Goal: Task Accomplishment & Management: Complete application form

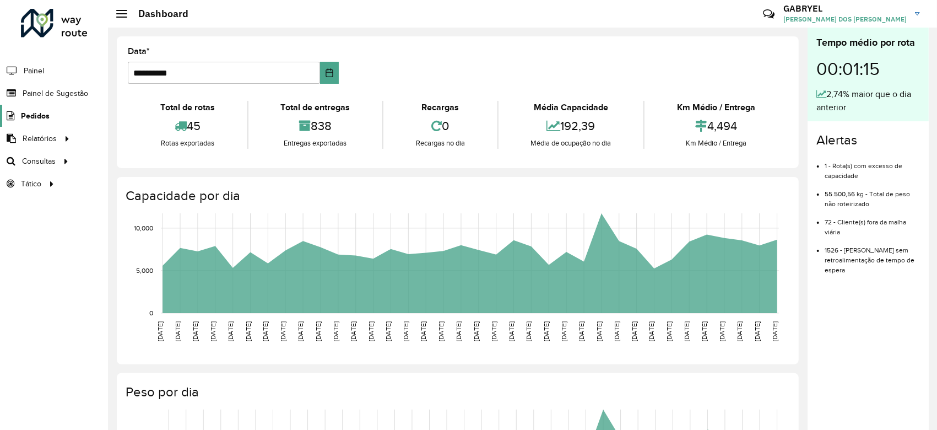
click at [42, 117] on span "Pedidos" at bounding box center [35, 116] width 29 height 12
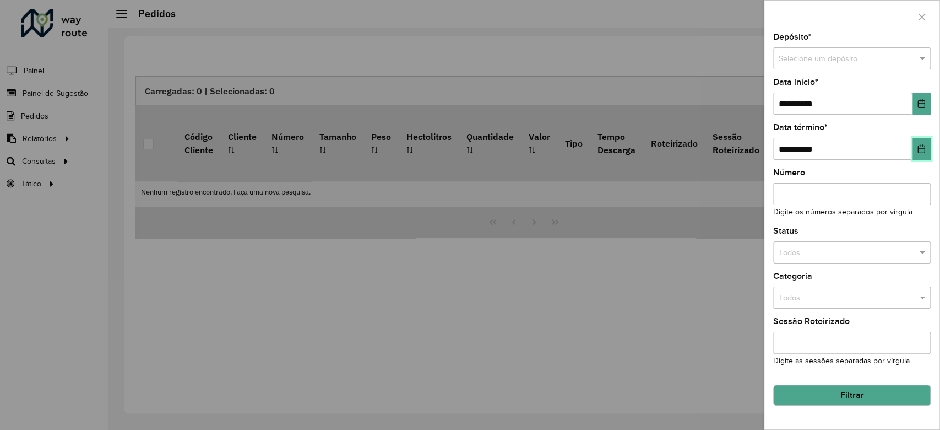
click at [921, 145] on icon "Choose Date" at bounding box center [921, 148] width 9 height 9
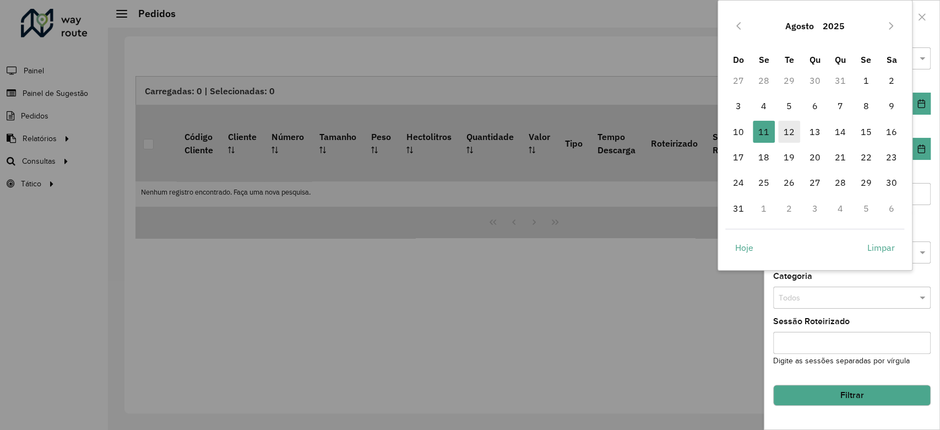
click at [793, 130] on span "12" at bounding box center [789, 132] width 22 height 22
type input "**********"
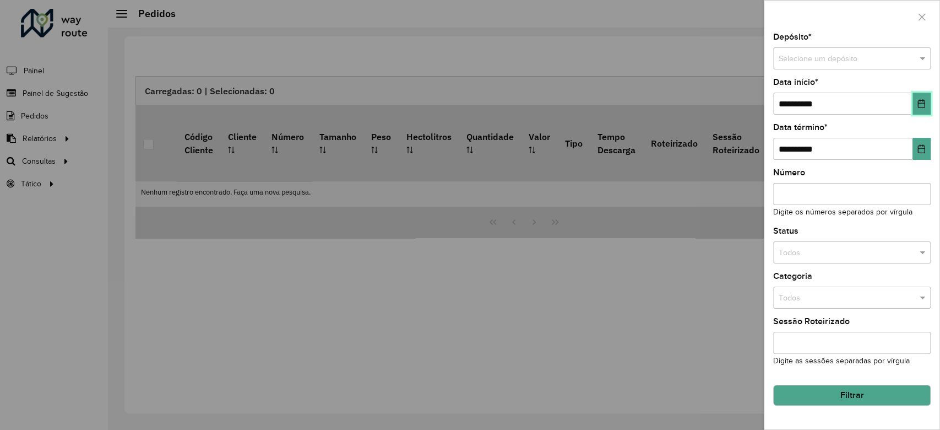
click at [926, 110] on button "Choose Date" at bounding box center [921, 104] width 18 height 22
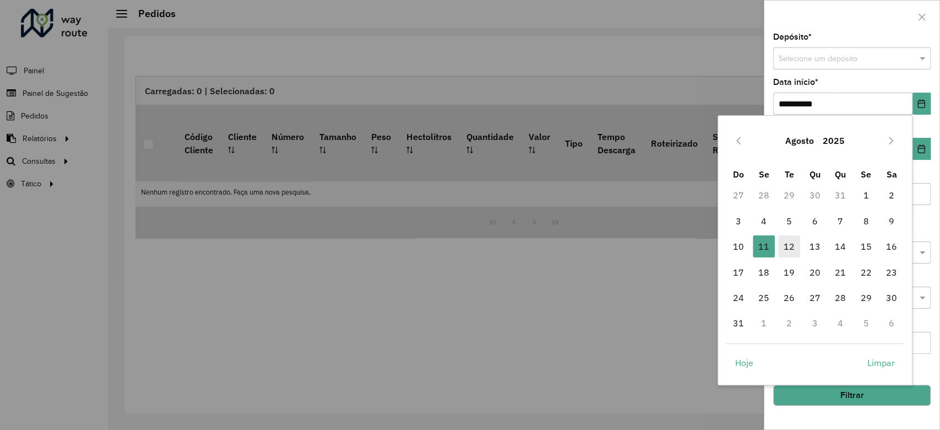
click at [785, 243] on span "12" at bounding box center [789, 246] width 22 height 22
type input "**********"
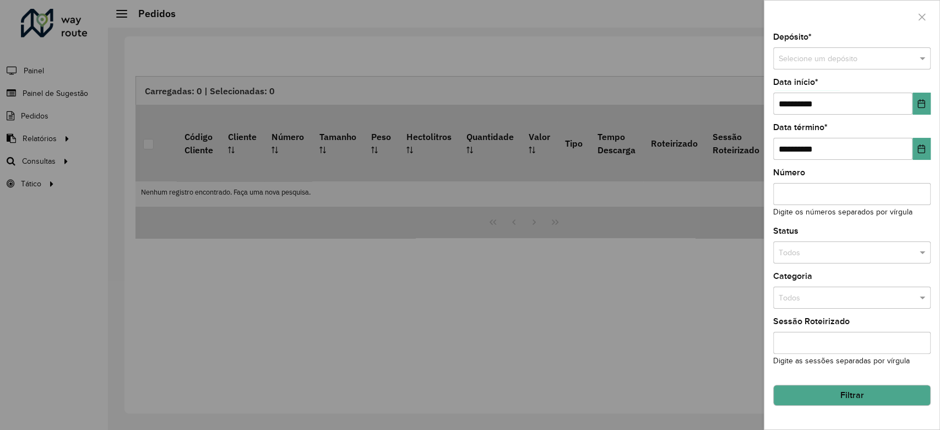
click at [841, 396] on button "Filtrar" at bounding box center [851, 394] width 157 height 21
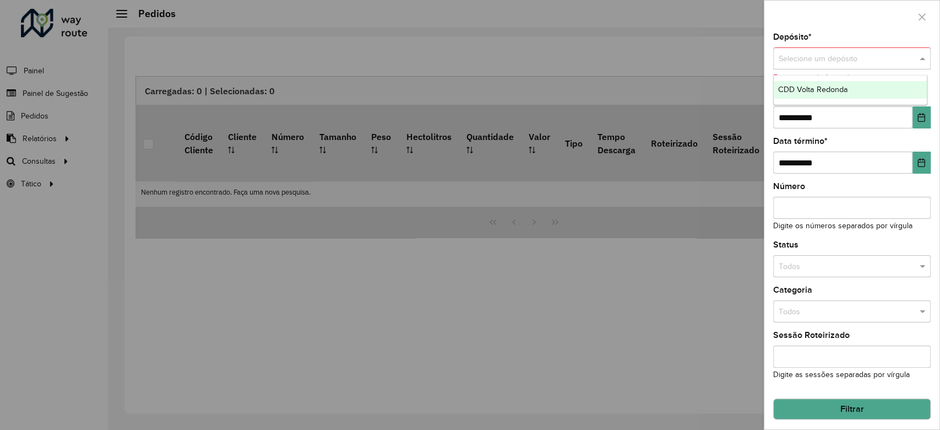
click at [875, 47] on div "Selecione um depósito" at bounding box center [851, 58] width 157 height 22
click at [847, 86] on span "CDD Volta Redonda" at bounding box center [813, 89] width 70 height 9
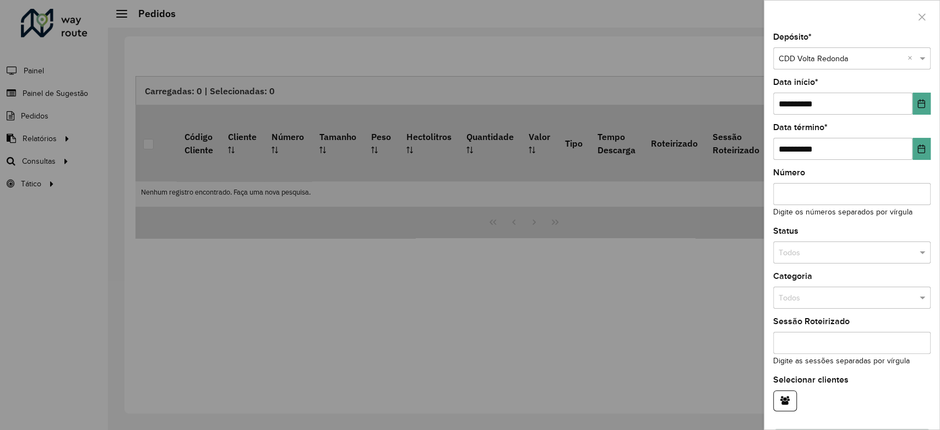
scroll to position [34, 0]
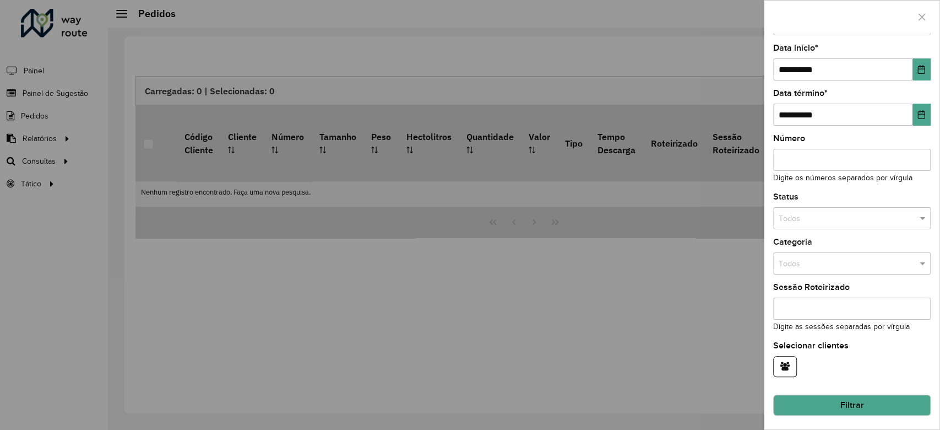
click at [816, 404] on button "Filtrar" at bounding box center [851, 404] width 157 height 21
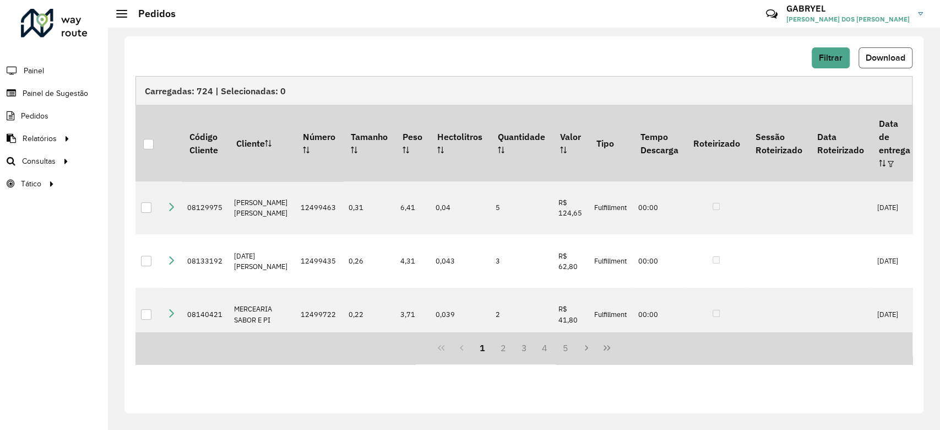
click at [892, 66] on button "Download" at bounding box center [886, 57] width 54 height 21
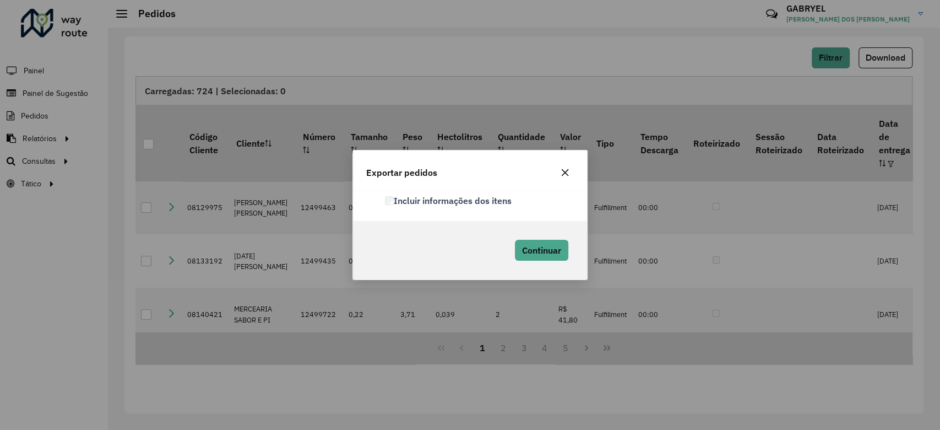
click at [450, 190] on div "Incluir informações dos itens" at bounding box center [470, 205] width 234 height 31
click at [448, 203] on label "Incluir informações dos itens" at bounding box center [448, 200] width 127 height 13
click at [566, 262] on div "Continuar" at bounding box center [539, 250] width 69 height 32
click at [541, 249] on span "Continuar" at bounding box center [541, 250] width 39 height 11
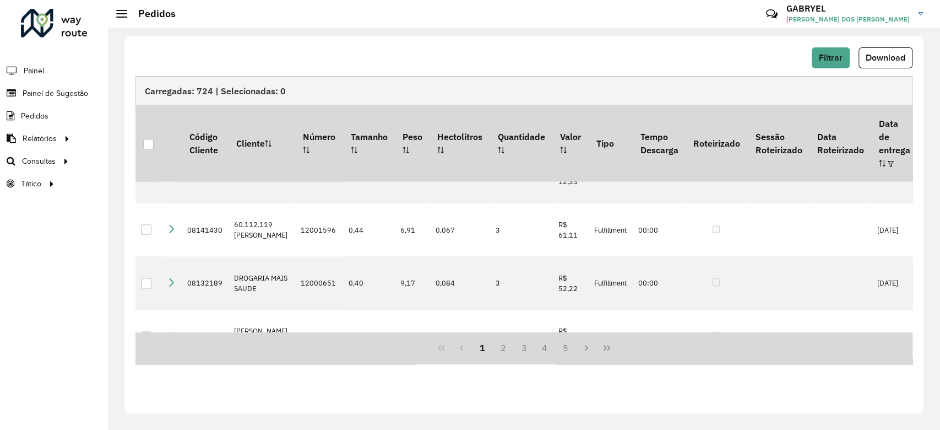
scroll to position [905, 0]
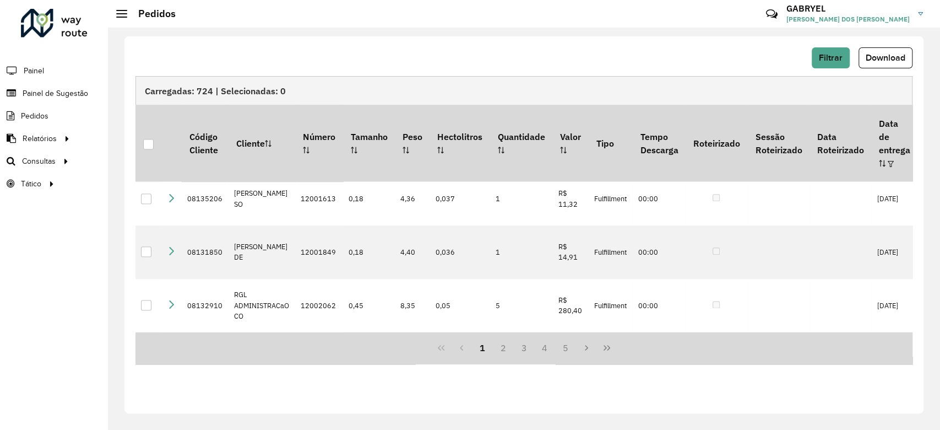
click at [891, 68] on div "Filtrar Download" at bounding box center [523, 61] width 777 height 29
click at [894, 64] on button "Download" at bounding box center [886, 57] width 54 height 21
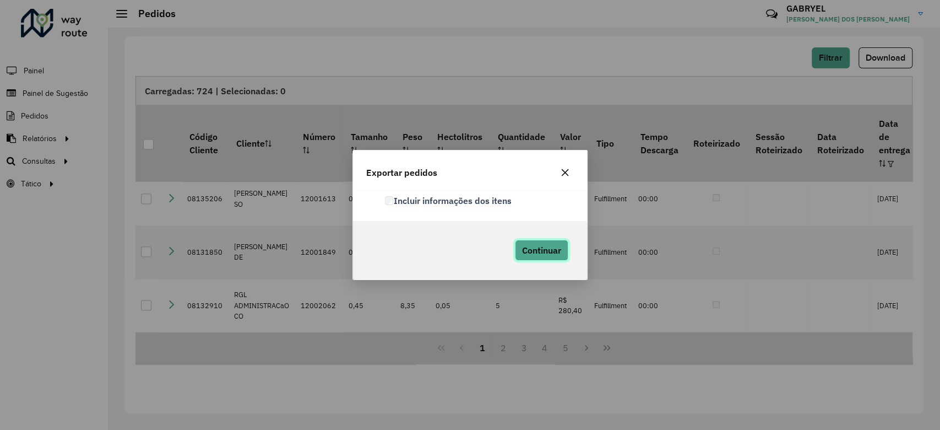
click at [548, 258] on button "Continuar" at bounding box center [541, 250] width 53 height 21
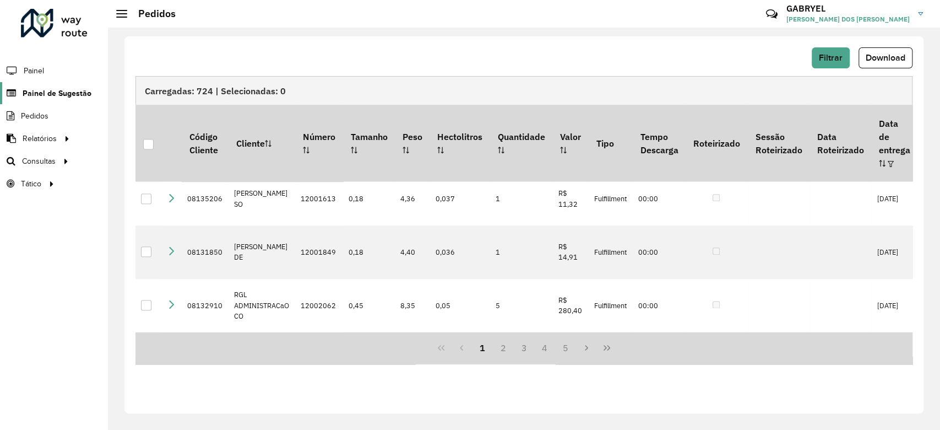
click at [50, 90] on span "Painel de Sugestão" at bounding box center [57, 94] width 69 height 12
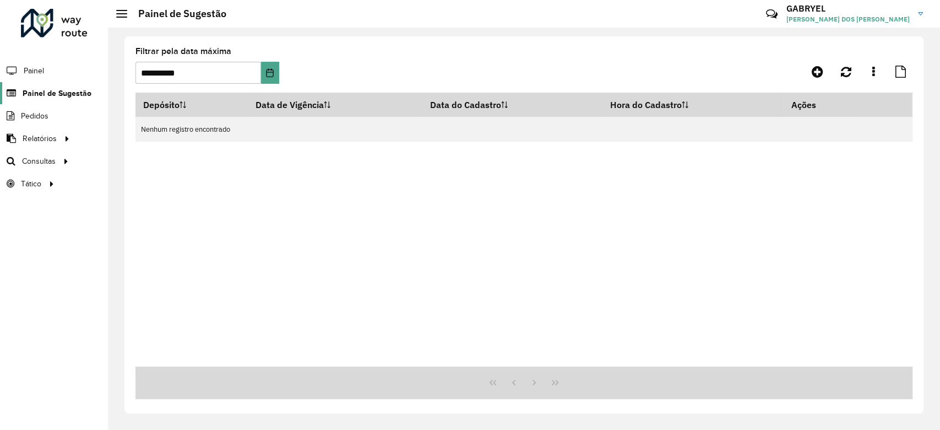
click at [56, 91] on span "Painel de Sugestão" at bounding box center [57, 94] width 69 height 12
click at [816, 83] on div "**********" at bounding box center [523, 69] width 777 height 45
click at [813, 78] on link at bounding box center [817, 72] width 25 height 20
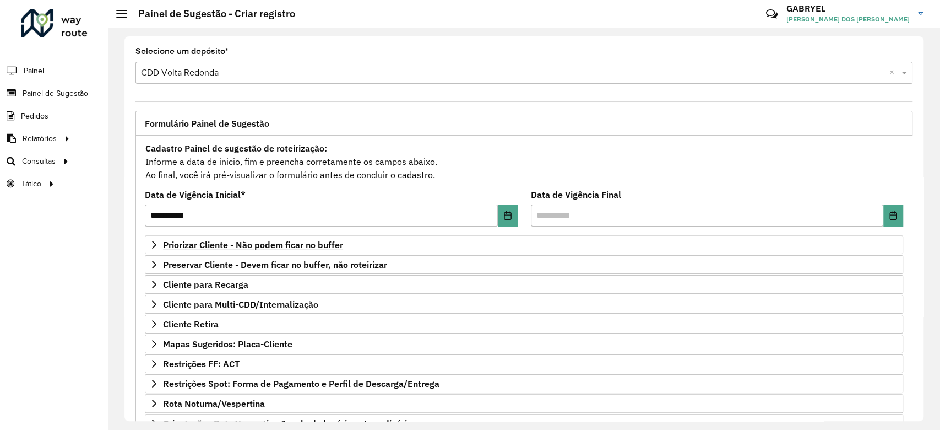
scroll to position [73, 0]
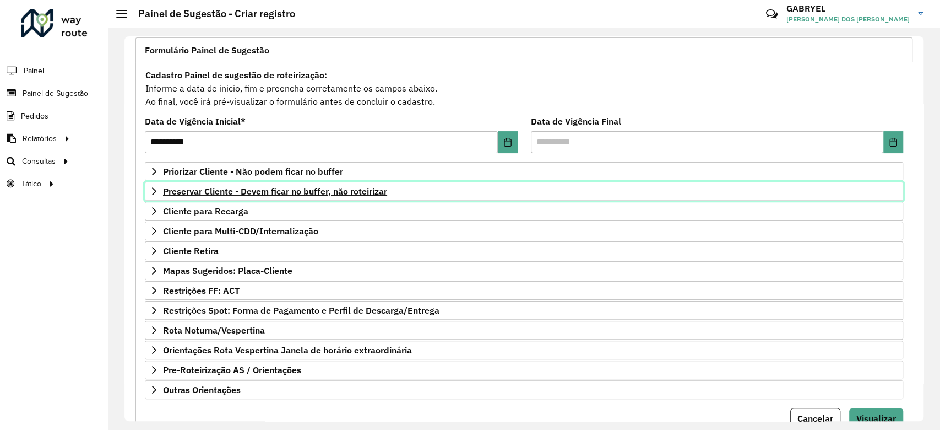
click at [278, 190] on span "Preservar Cliente - Devem ficar no buffer, não roteirizar" at bounding box center [275, 191] width 224 height 9
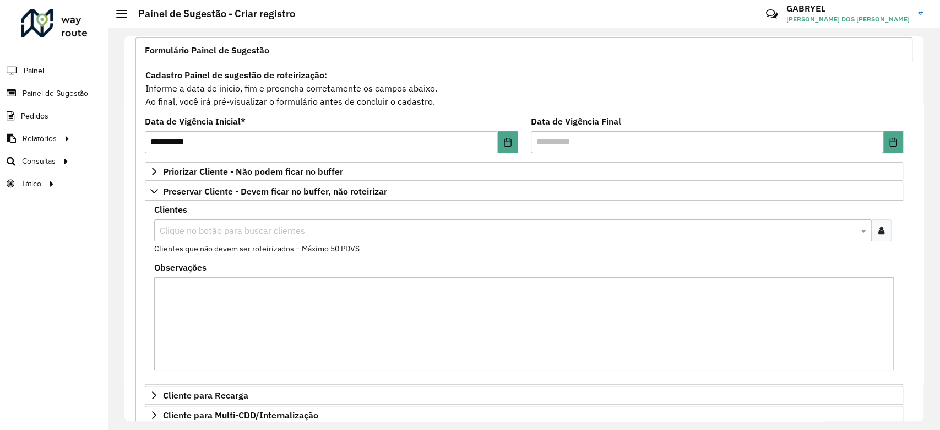
click at [878, 232] on icon at bounding box center [881, 230] width 6 height 9
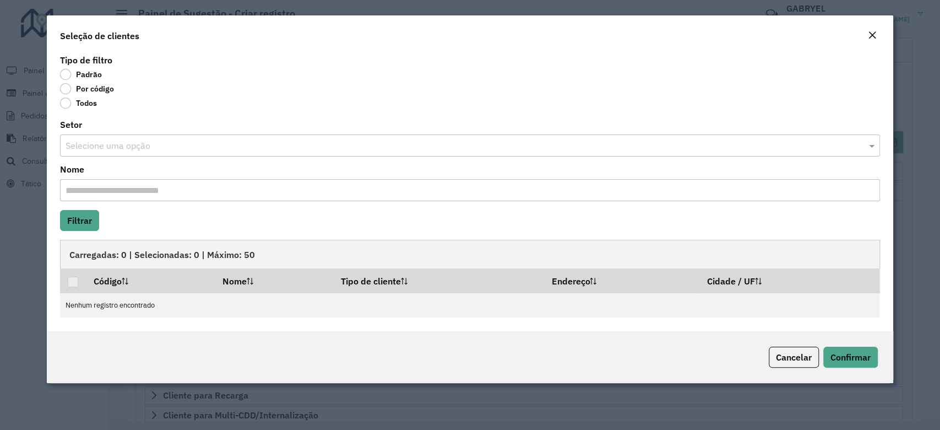
click at [67, 83] on label "Por código" at bounding box center [87, 88] width 54 height 11
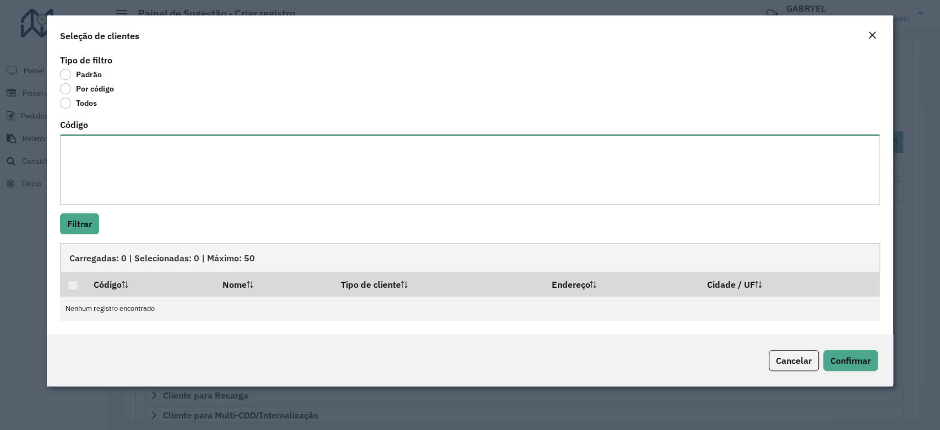
click at [93, 160] on textarea "Código" at bounding box center [469, 169] width 819 height 70
paste textarea "***** ***** ***** ***** ***** ***** ***** ***** ***** ***** ***** ***** ***** *…"
type textarea "***** ***** ***** ***** ***** ***** ***** ***** ***** ***** ***** ***** ***** *…"
paste textarea "***** ***** ***** ***** ***** ***** ***** ***** ***** **** ***** ***** ***** **…"
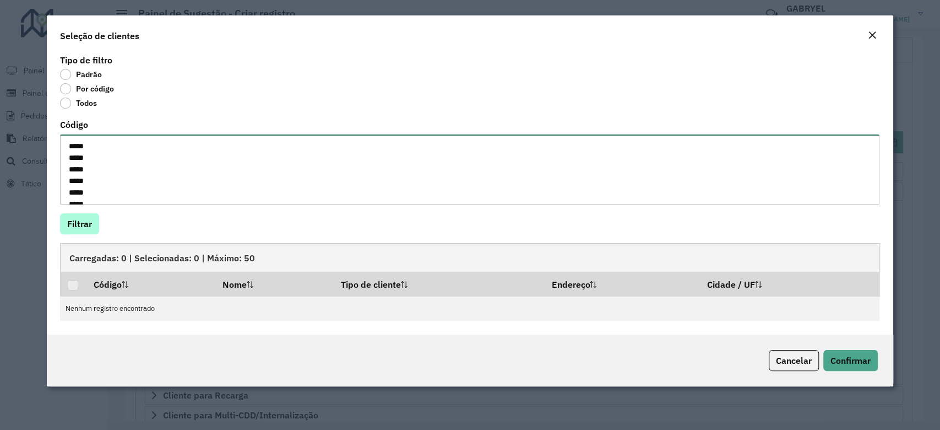
type textarea "***** ***** ***** ***** ***** ***** ***** ***** ***** **** ***** ***** ***** **…"
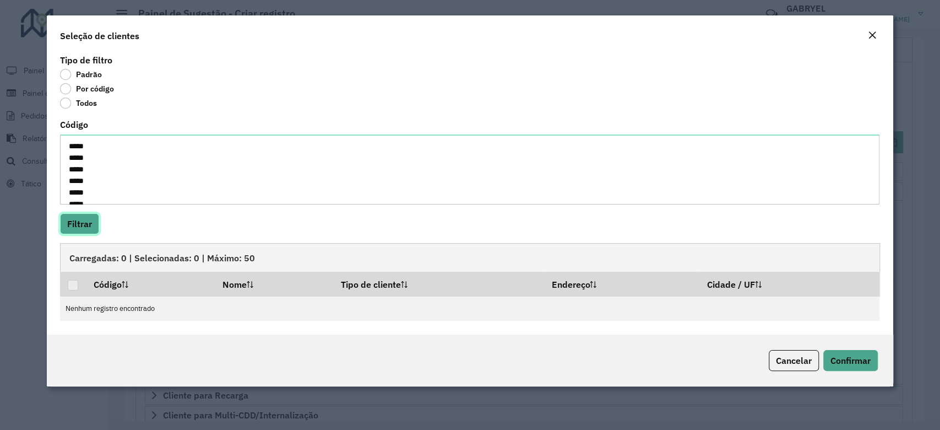
click at [84, 231] on button "Filtrar" at bounding box center [79, 223] width 39 height 21
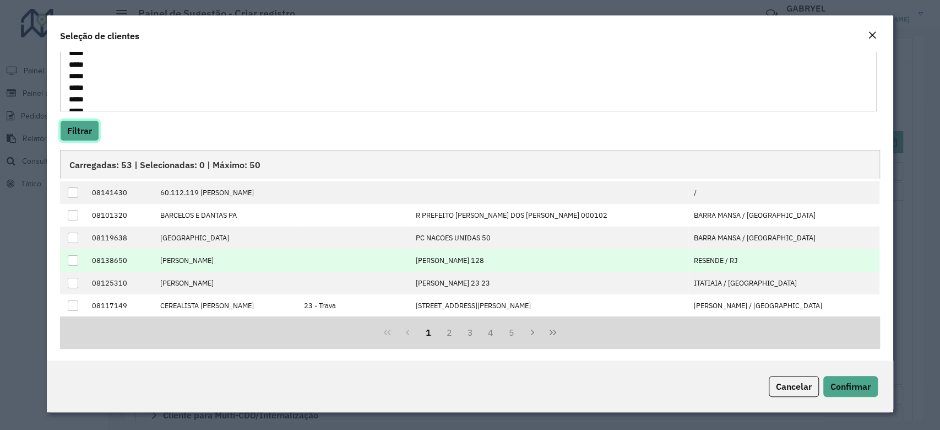
scroll to position [94, 0]
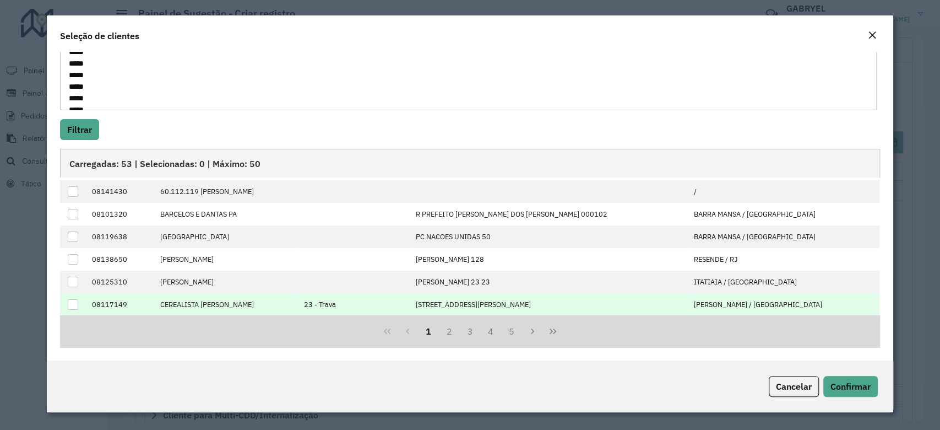
click at [77, 302] on div at bounding box center [73, 304] width 10 height 10
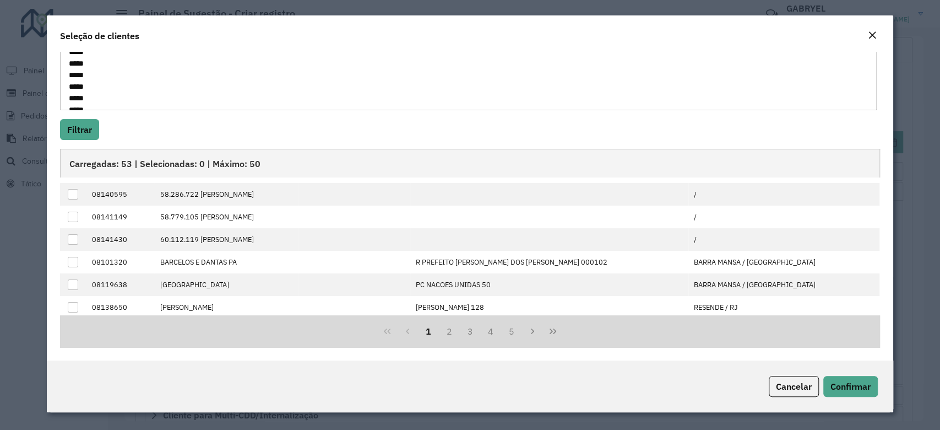
scroll to position [112, 0]
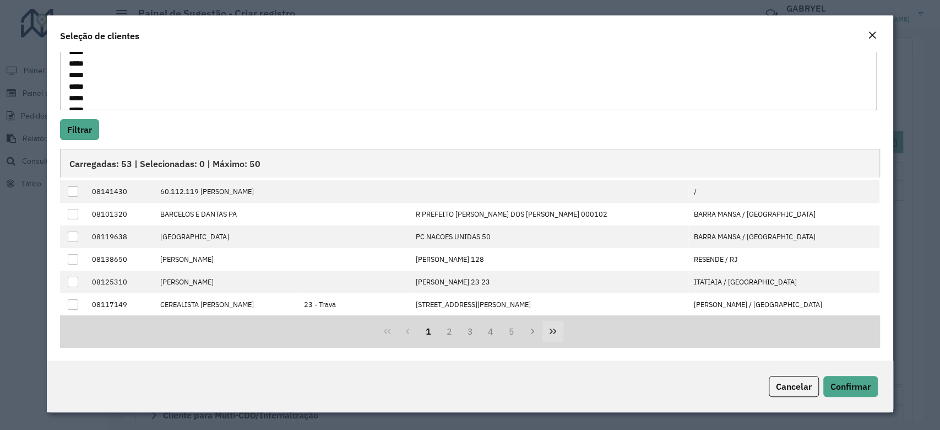
click at [550, 328] on icon "Last Page" at bounding box center [552, 331] width 9 height 9
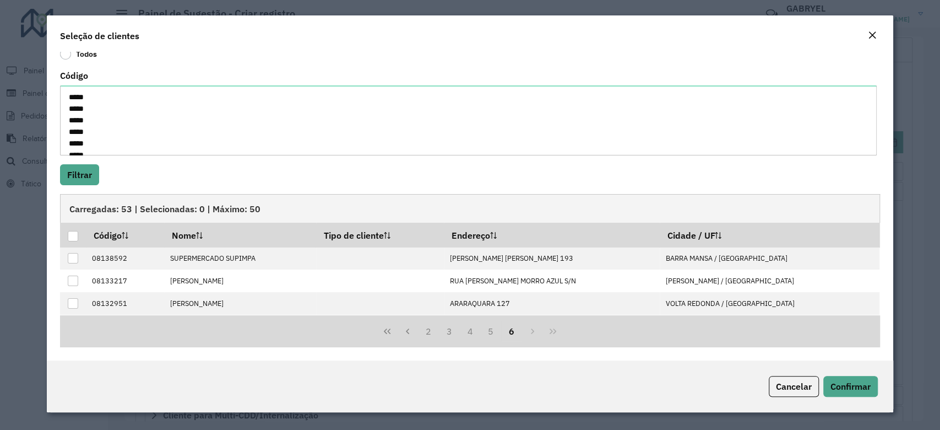
scroll to position [48, 0]
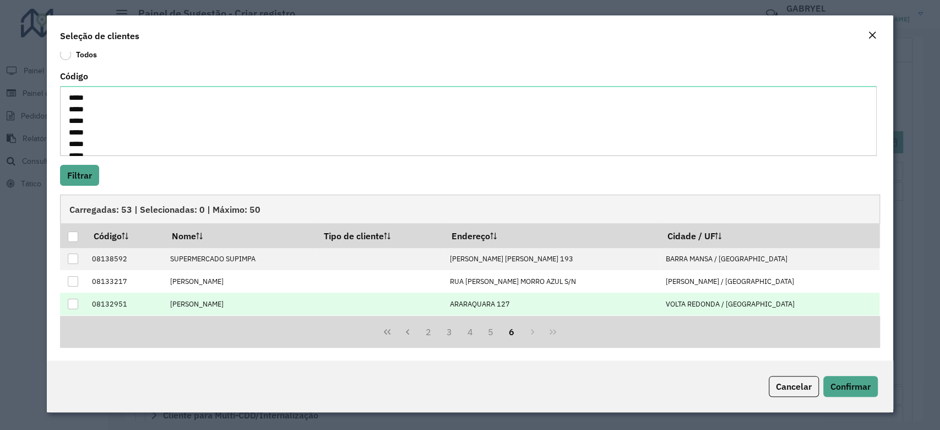
click at [76, 302] on div at bounding box center [73, 303] width 10 height 10
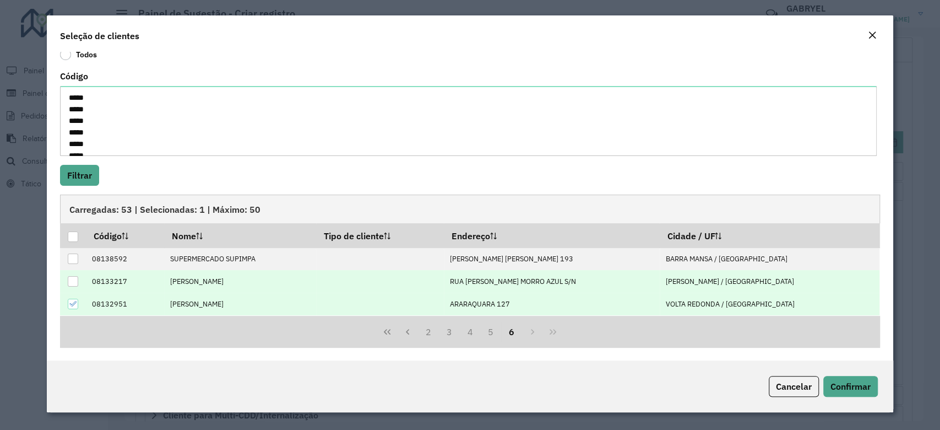
click at [75, 286] on td at bounding box center [73, 281] width 26 height 23
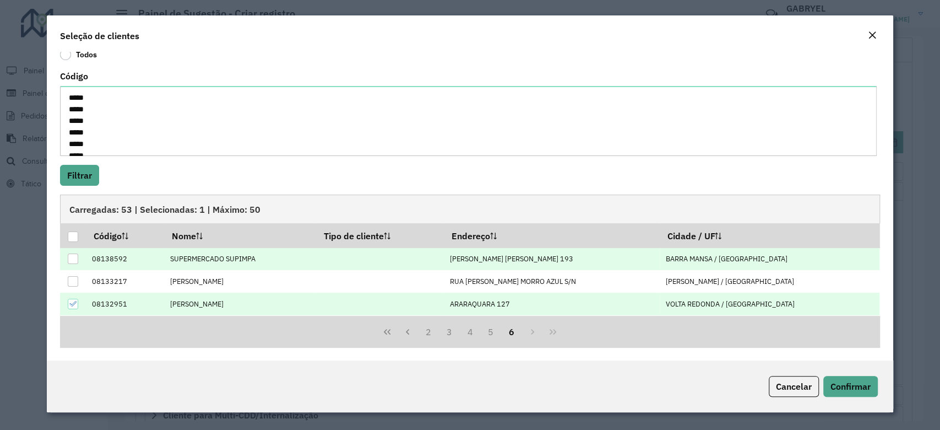
click at [75, 260] on div at bounding box center [73, 258] width 10 height 10
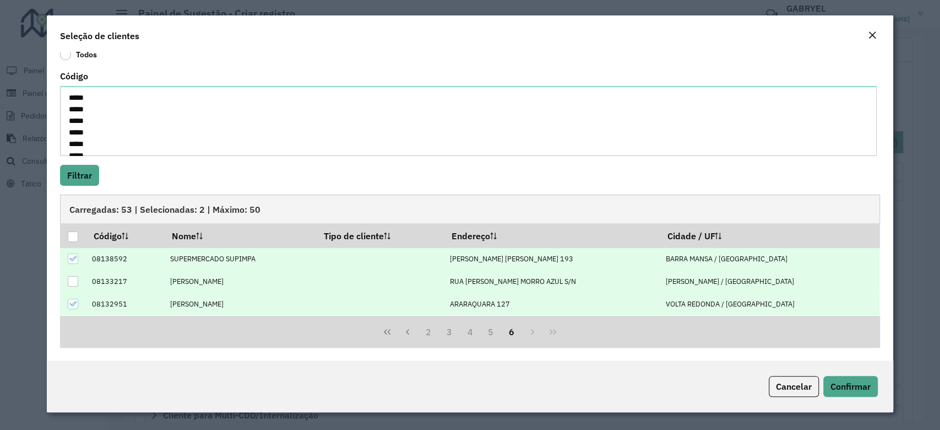
click at [73, 271] on td at bounding box center [73, 281] width 26 height 23
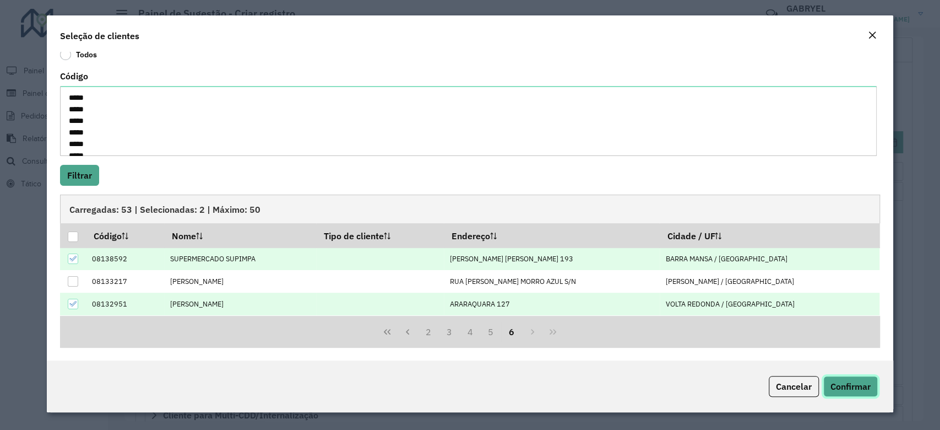
click at [841, 394] on button "Confirmar" at bounding box center [850, 386] width 55 height 21
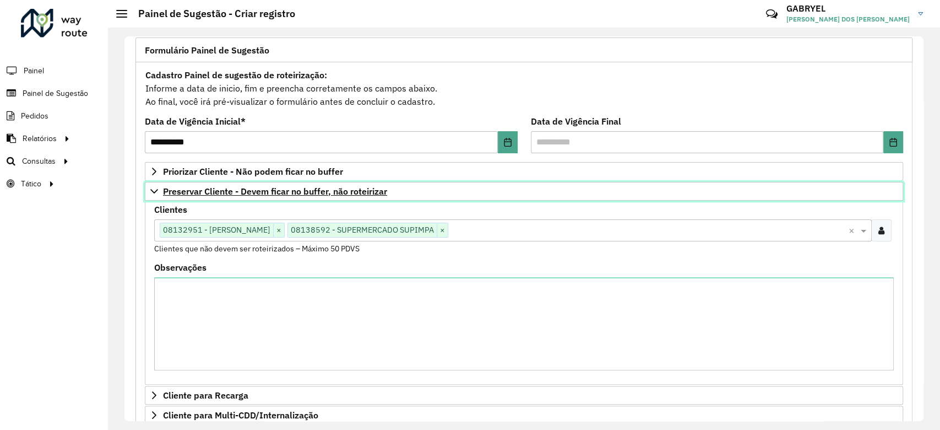
click at [352, 195] on span "Preservar Cliente - Devem ficar no buffer, não roteirizar" at bounding box center [275, 191] width 224 height 9
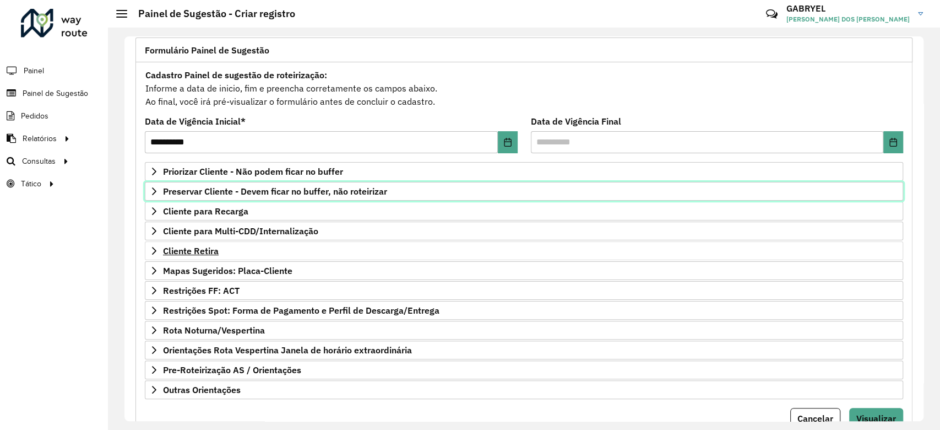
scroll to position [117, 0]
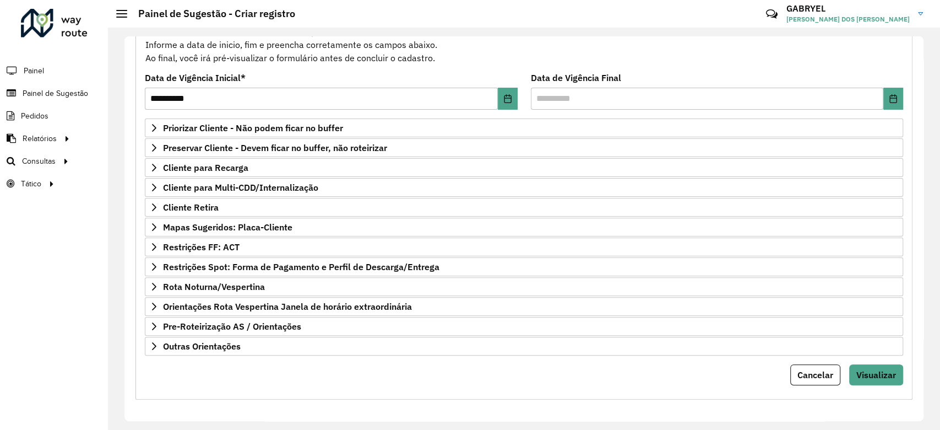
click at [360, 358] on form "**********" at bounding box center [524, 204] width 758 height 361
click at [269, 375] on div "Cancelar Visualizar" at bounding box center [524, 374] width 758 height 21
click at [233, 143] on span "Preservar Cliente - Devem ficar no buffer, não roteirizar" at bounding box center [275, 147] width 224 height 9
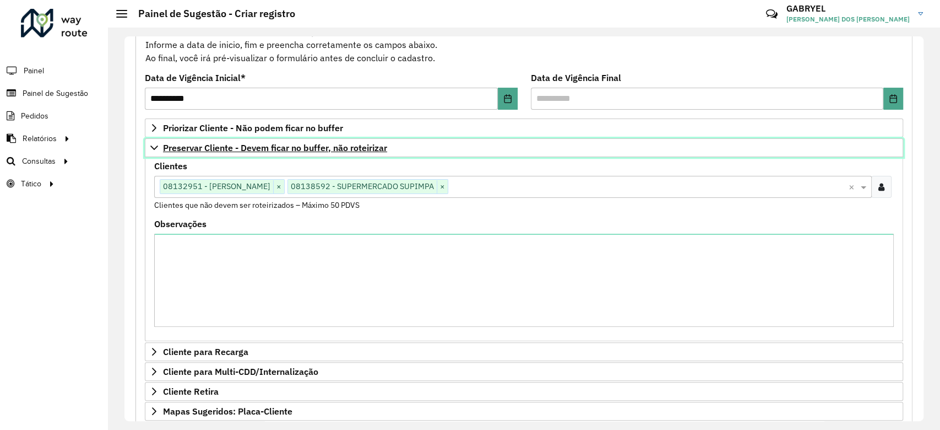
click at [221, 138] on link "Preservar Cliente - Devem ficar no buffer, não roteirizar" at bounding box center [524, 147] width 758 height 19
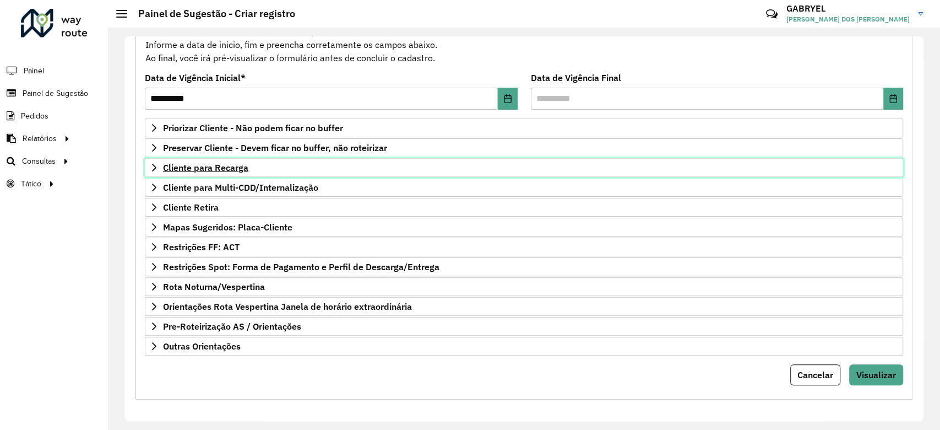
click at [278, 167] on link "Cliente para Recarga" at bounding box center [524, 167] width 758 height 19
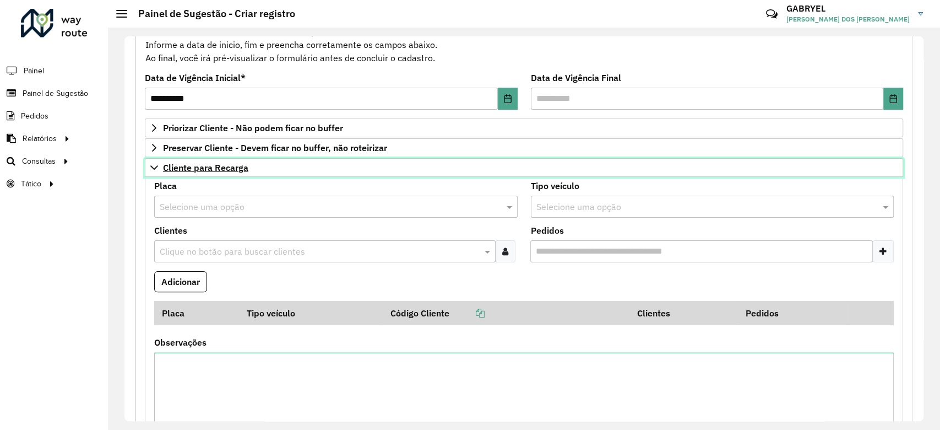
click at [195, 166] on span "Cliente para Recarga" at bounding box center [205, 167] width 85 height 9
